Goal: Navigation & Orientation: Find specific page/section

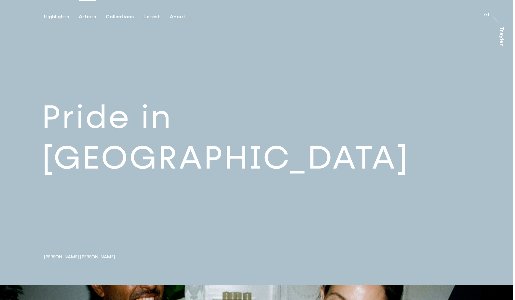
click at [81, 16] on div "Artists" at bounding box center [87, 17] width 17 height 6
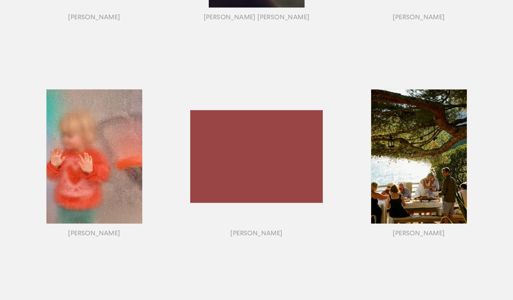
scroll to position [476, 0]
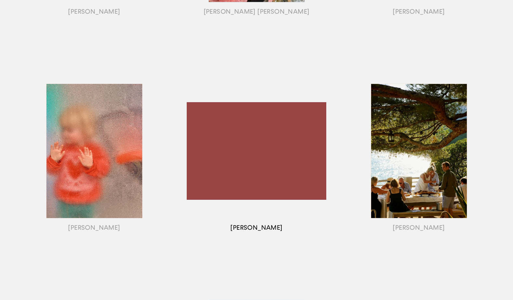
click at [264, 171] on div "button" at bounding box center [256, 159] width 162 height 203
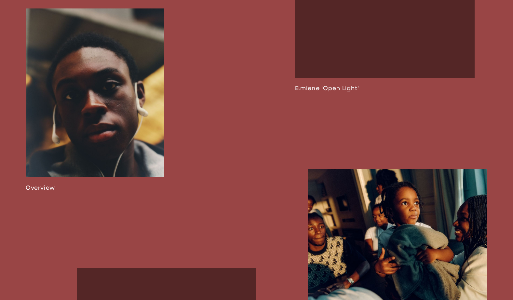
scroll to position [453, 0]
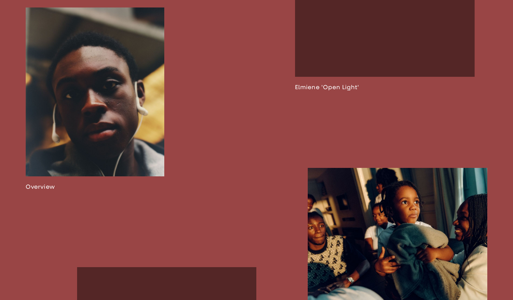
click at [135, 158] on link at bounding box center [95, 98] width 139 height 183
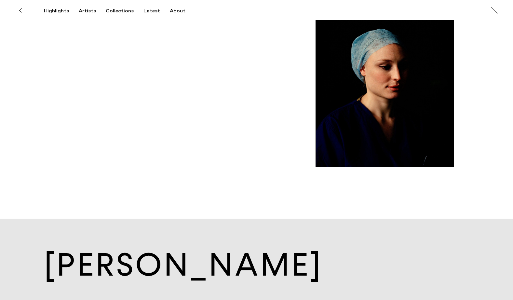
scroll to position [5825, 0]
